Goal: Task Accomplishment & Management: Use online tool/utility

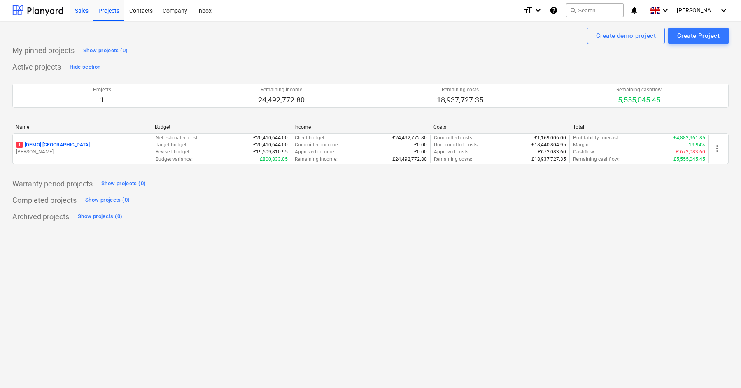
click at [79, 4] on div "Sales" at bounding box center [81, 10] width 23 height 21
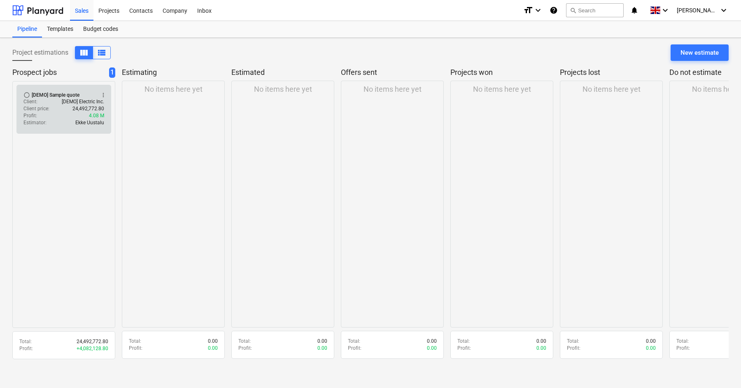
click at [77, 105] on p "24,492,772.80" at bounding box center [88, 108] width 32 height 7
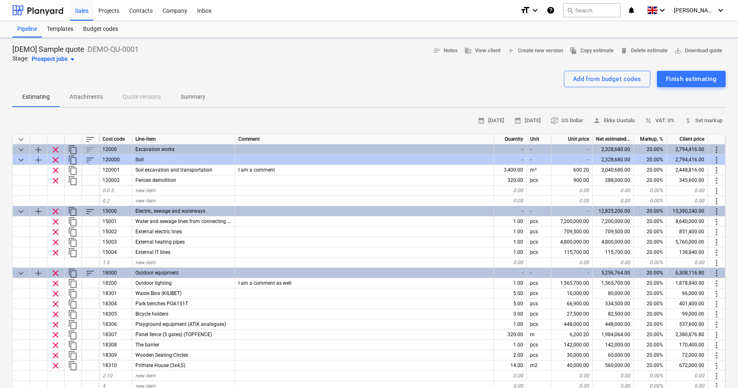
type textarea "x"
click at [169, 7] on div "Company" at bounding box center [175, 10] width 35 height 21
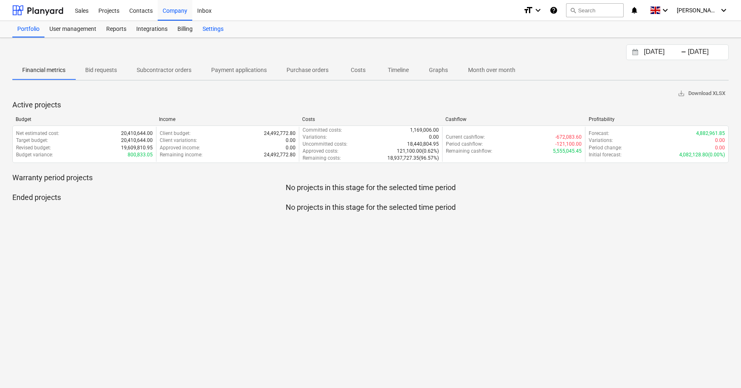
click at [212, 25] on div "Settings" at bounding box center [212, 29] width 31 height 16
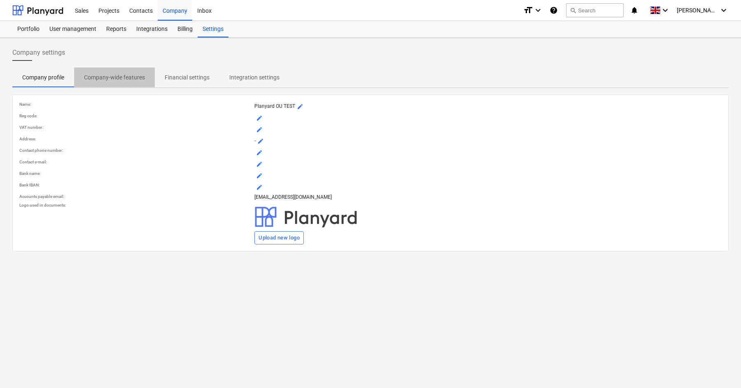
click at [121, 80] on p "Company-wide features" at bounding box center [114, 77] width 61 height 9
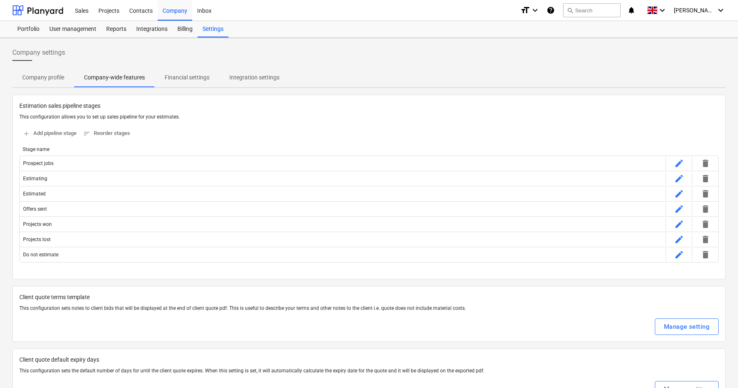
scroll to position [1266, 0]
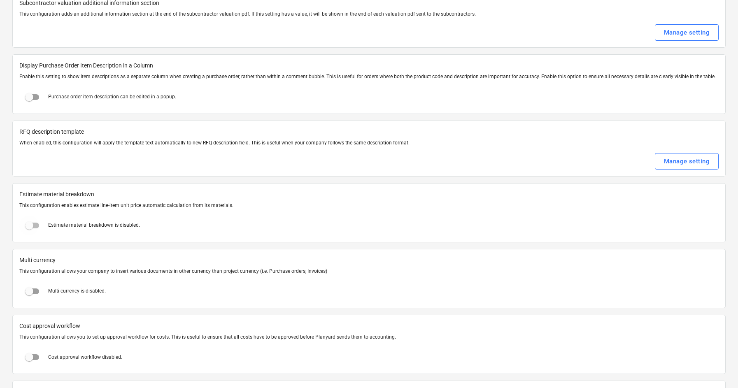
click at [30, 229] on input "checkbox" at bounding box center [29, 226] width 20 height 20
checkbox input "true"
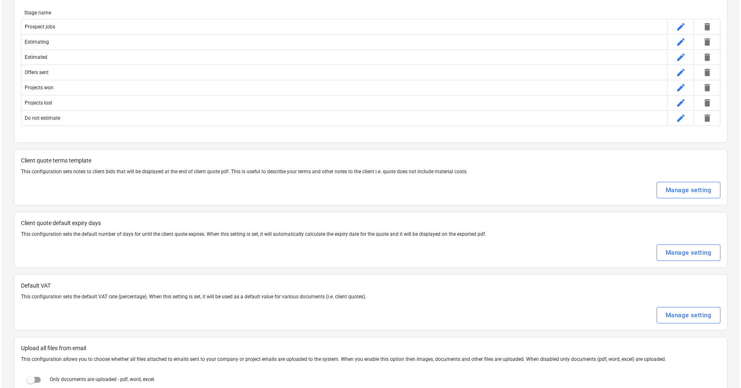
scroll to position [0, 0]
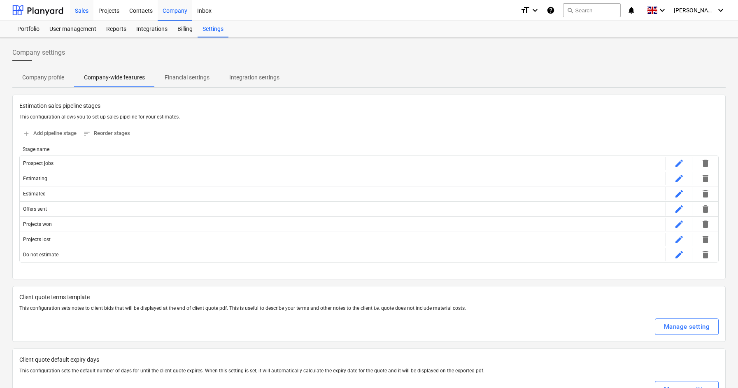
click at [84, 11] on div "Sales" at bounding box center [81, 10] width 23 height 21
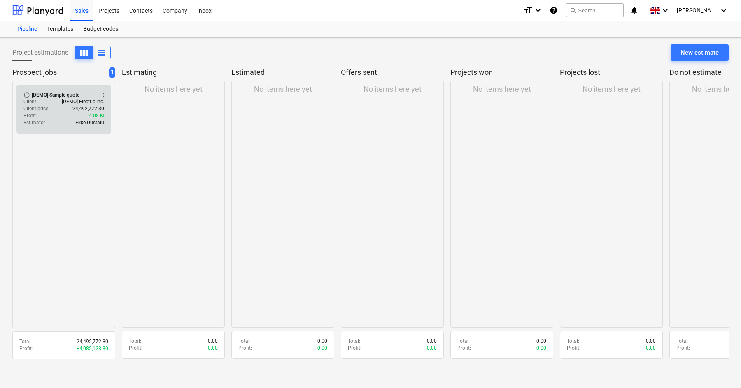
click at [74, 108] on p "24,492,772.80" at bounding box center [88, 108] width 32 height 7
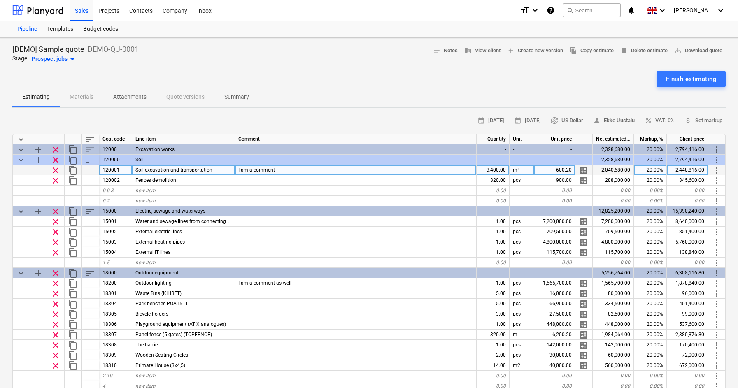
click at [584, 170] on span "calculate" at bounding box center [583, 170] width 10 height 10
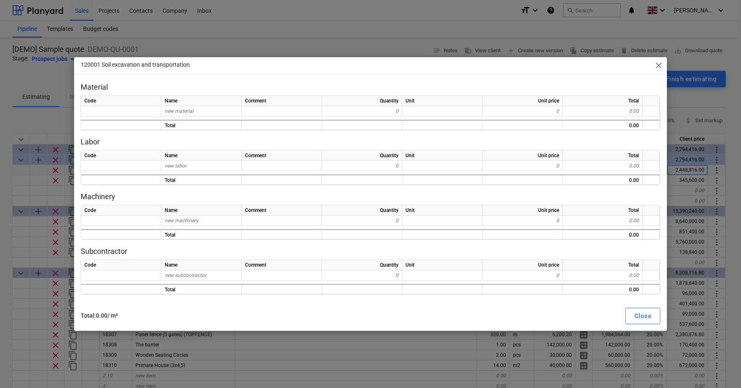
drag, startPoint x: 136, startPoint y: 321, endPoint x: 70, endPoint y: 313, distance: 66.7
click at [70, 314] on div "120001 Soil excavation and transportation close Material Code Name Comment Quan…" at bounding box center [370, 194] width 741 height 388
click at [173, 304] on div "Total : 0.00 / m³ Close" at bounding box center [370, 315] width 589 height 23
click at [654, 63] on span "close" at bounding box center [658, 65] width 10 height 10
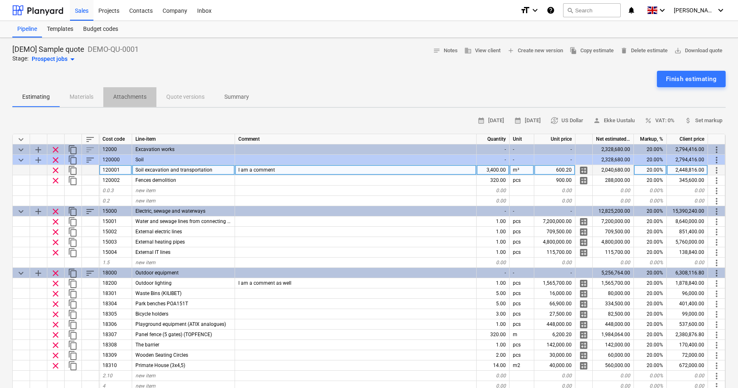
click at [150, 106] on button "Attachments" at bounding box center [129, 97] width 53 height 20
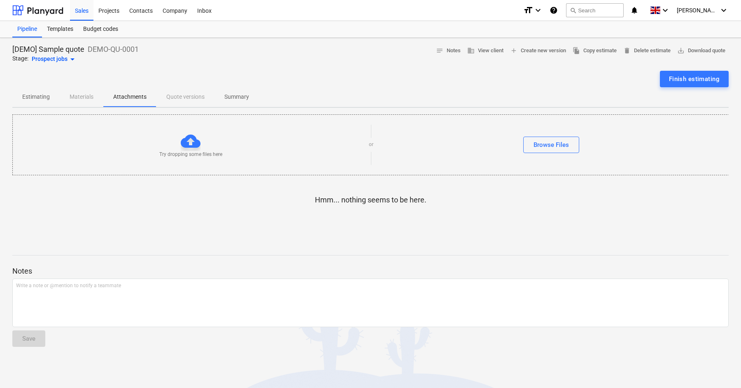
click at [55, 98] on span "Estimating" at bounding box center [35, 97] width 47 height 14
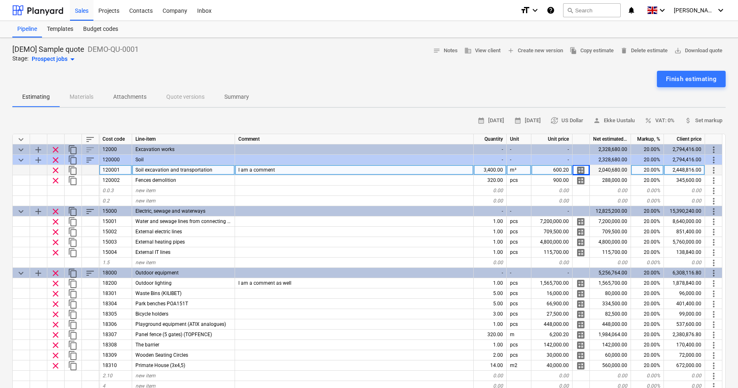
click at [584, 167] on span "calculate" at bounding box center [581, 170] width 10 height 10
type textarea "x"
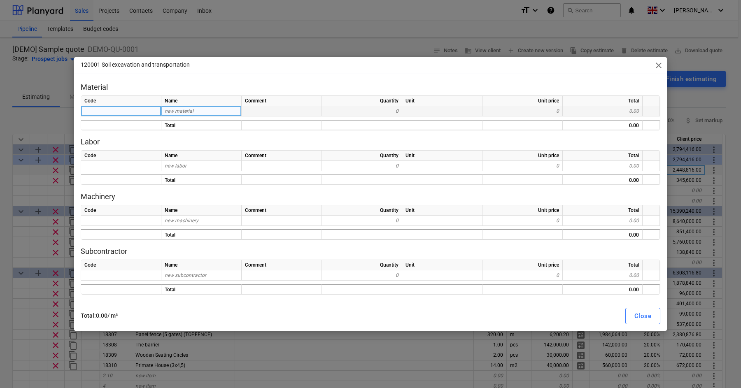
click at [606, 112] on div "0.00" at bounding box center [602, 111] width 80 height 10
click at [603, 113] on div "0.00" at bounding box center [602, 111] width 80 height 10
click at [200, 111] on div "new material" at bounding box center [201, 111] width 80 height 10
type input "new"
type textarea "x"
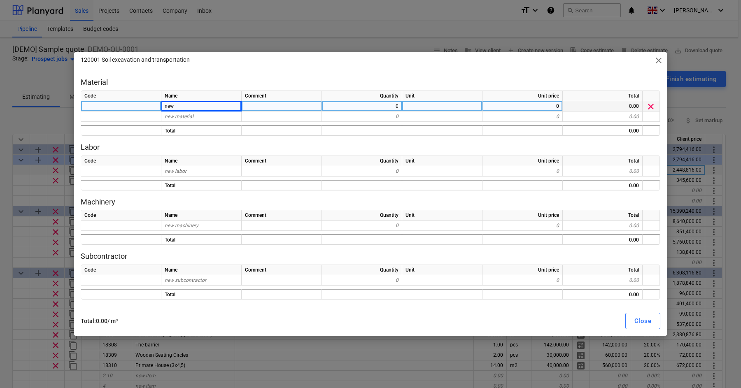
click at [585, 102] on div "0.00" at bounding box center [602, 106] width 80 height 10
click at [529, 105] on div "0" at bounding box center [522, 106] width 80 height 10
